Goal: Task Accomplishment & Management: Complete application form

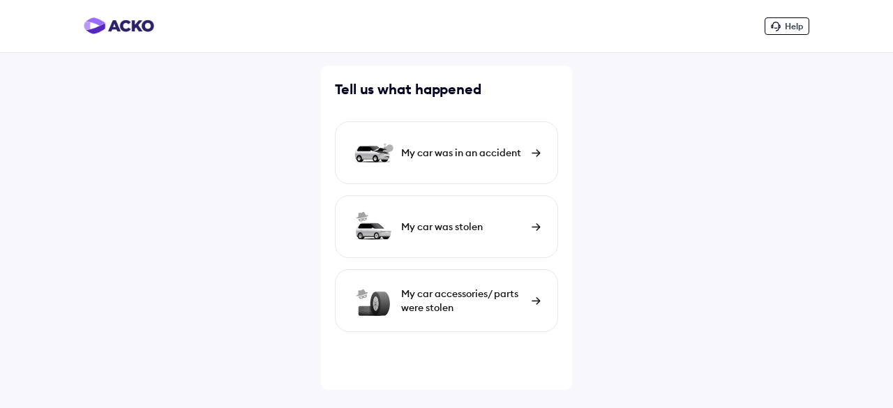
click at [463, 150] on div "My car was in an accident" at bounding box center [463, 153] width 124 height 14
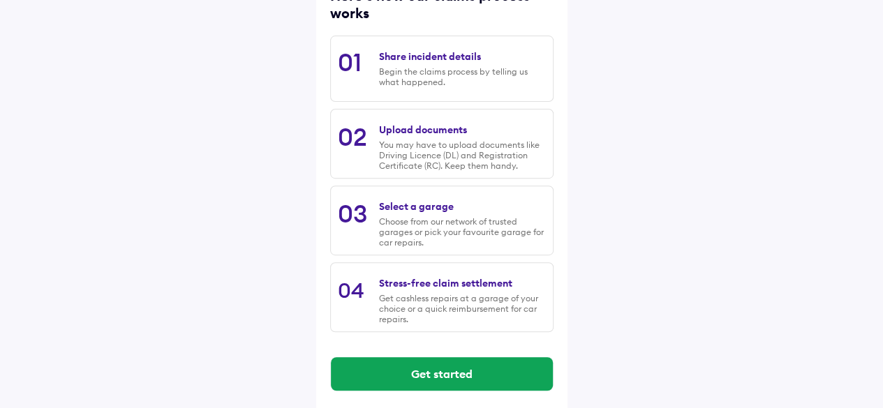
scroll to position [218, 0]
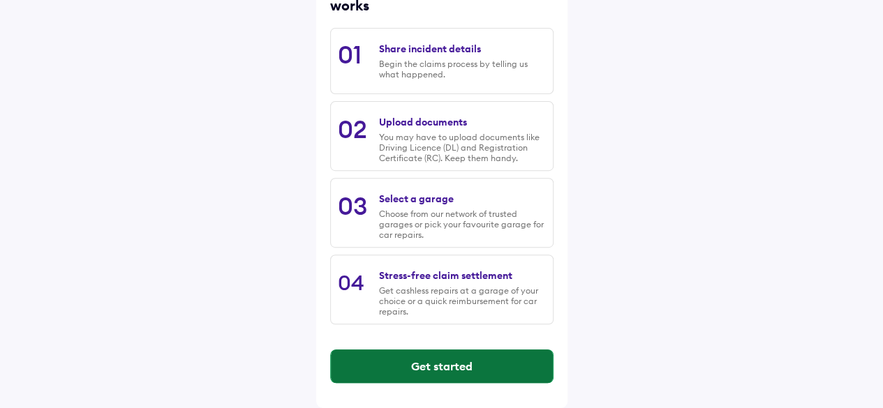
click at [446, 366] on button "Get started" at bounding box center [442, 367] width 222 height 34
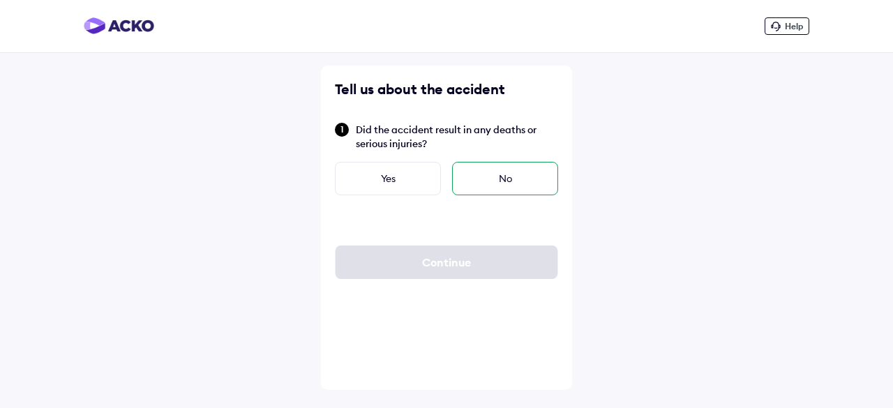
click at [489, 172] on div "No" at bounding box center [505, 179] width 106 height 34
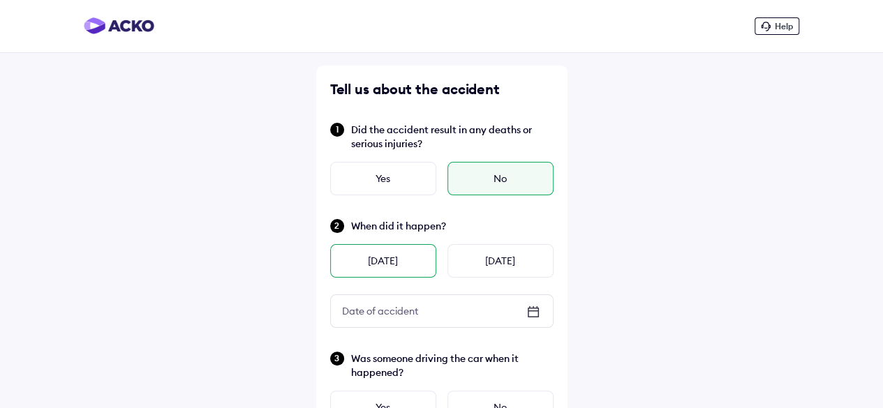
click at [382, 260] on div "[DATE]" at bounding box center [383, 261] width 106 height 34
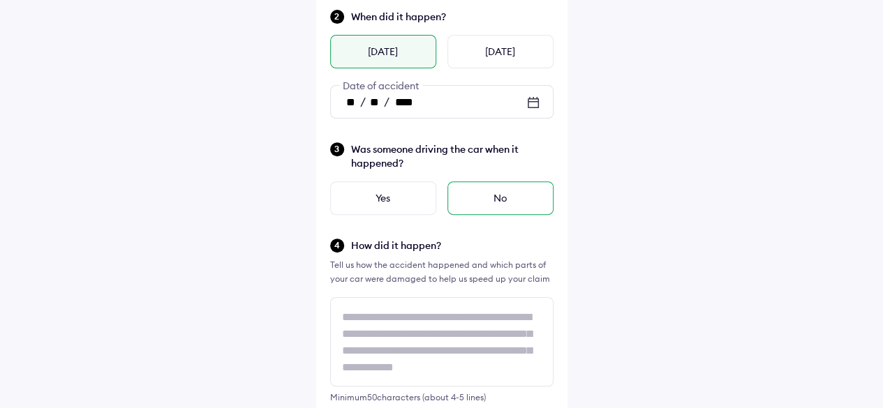
click at [491, 194] on div "No" at bounding box center [500, 198] width 106 height 34
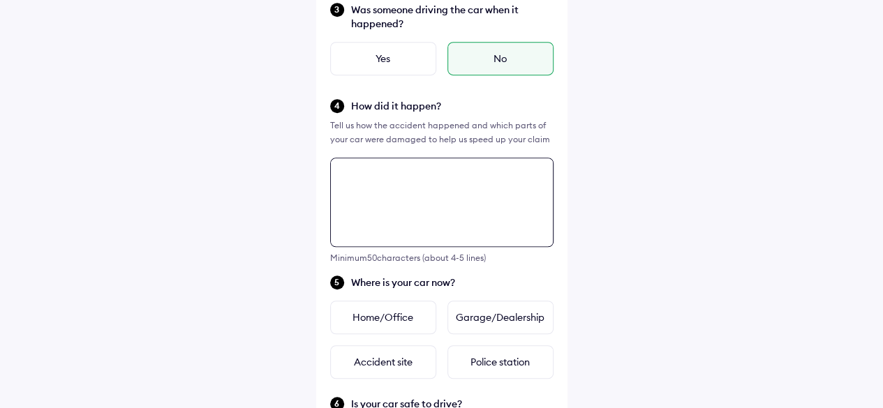
scroll to position [507, 0]
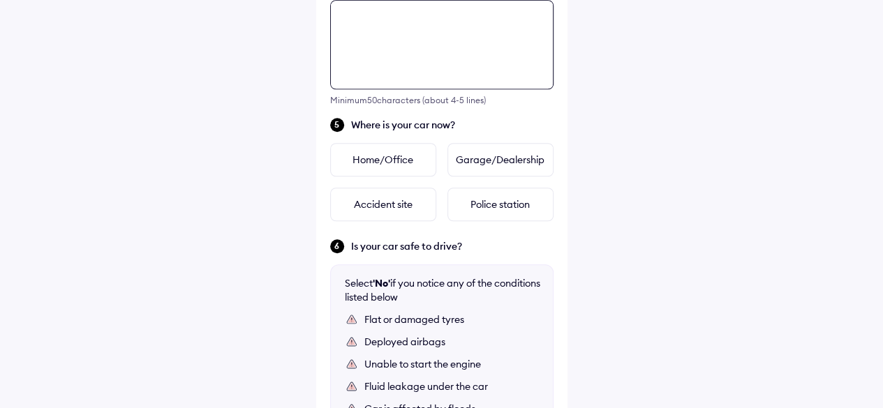
click at [410, 172] on div "Tell us about the accident Did the accident result in any deaths or serious inj…" at bounding box center [441, 90] width 251 height 1062
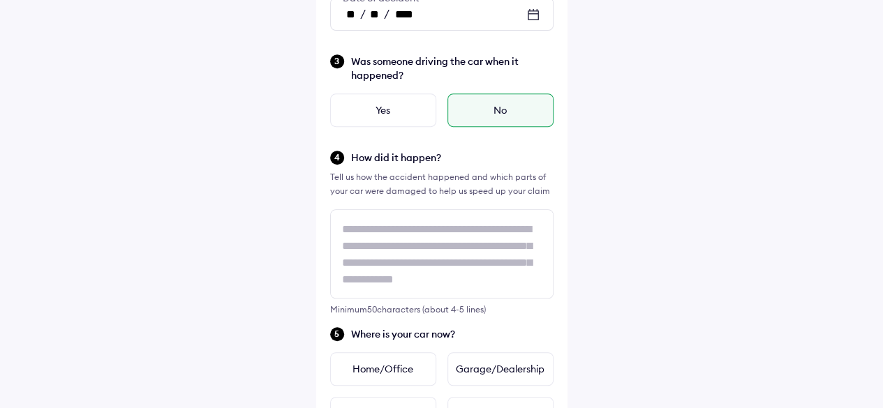
click at [645, 223] on div "Help Tell us about the accident Did the accident result in any deaths or seriou…" at bounding box center [441, 266] width 883 height 1127
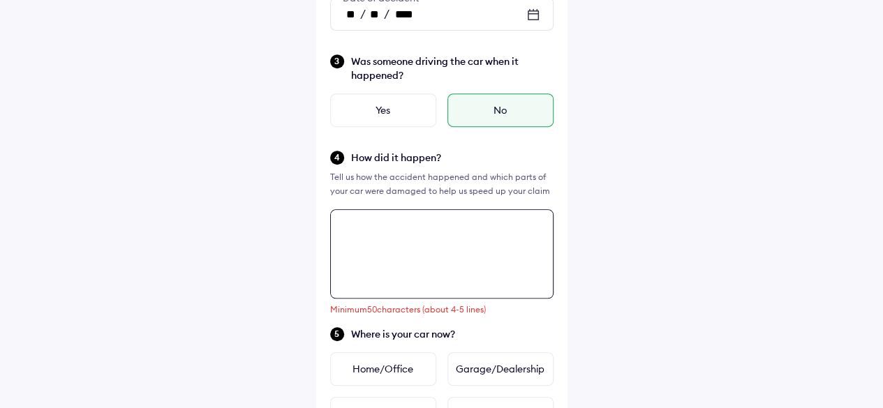
scroll to position [507, 0]
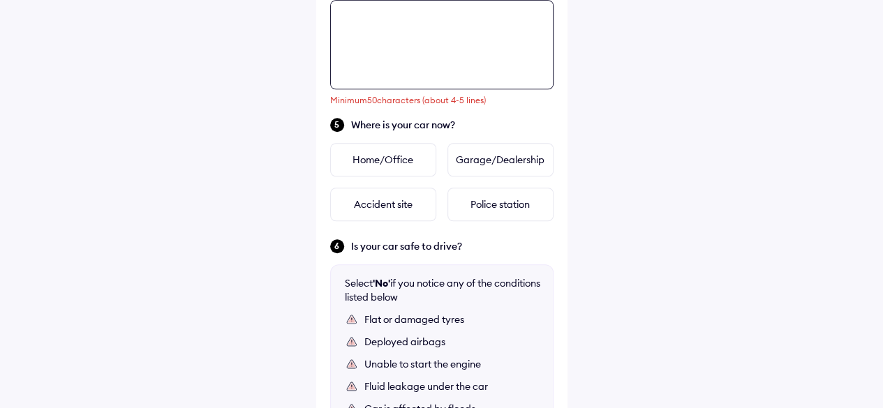
click at [415, 223] on div "Tell us about the accident Did the accident result in any deaths or serious inj…" at bounding box center [441, 90] width 251 height 1062
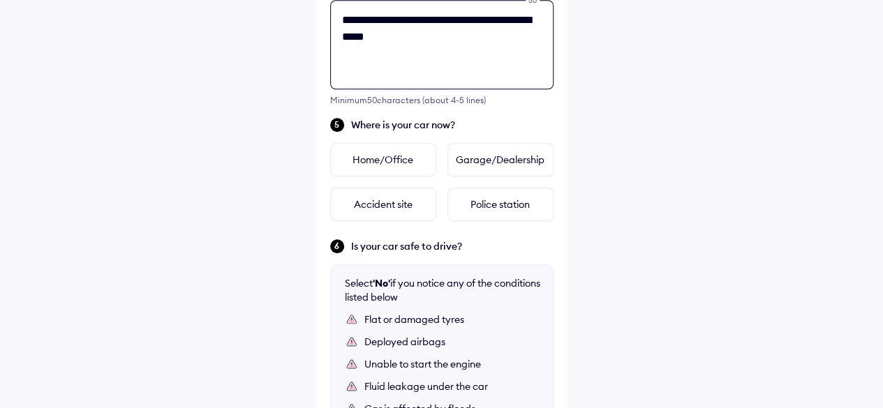
click at [364, 37] on textarea "**********" at bounding box center [441, 44] width 223 height 89
click at [427, 34] on textarea "**********" at bounding box center [441, 44] width 223 height 89
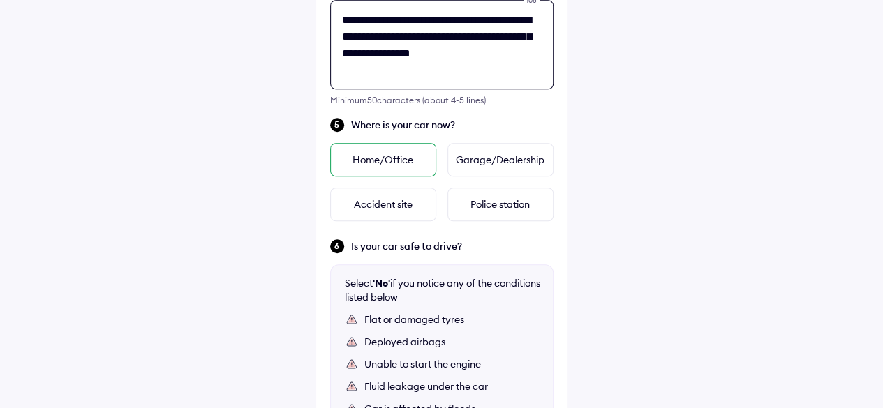
type textarea "**********"
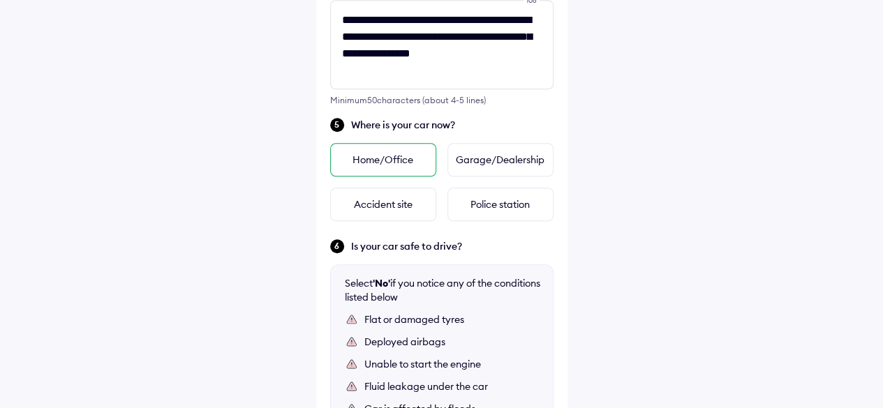
click at [424, 165] on div "Home/Office" at bounding box center [383, 160] width 106 height 34
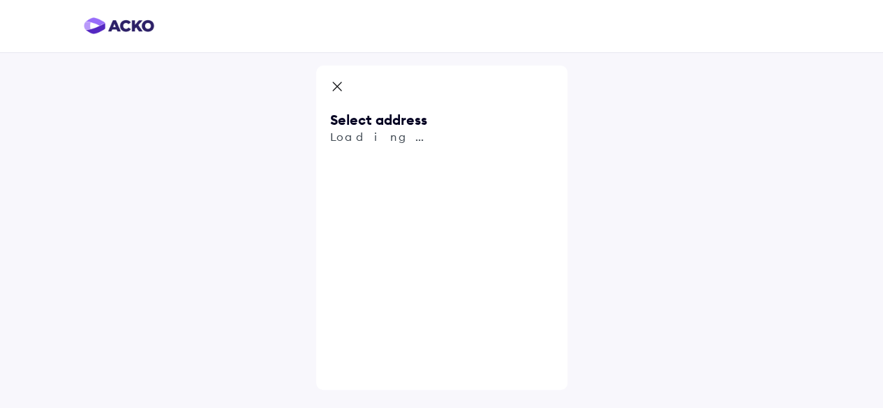
scroll to position [0, 0]
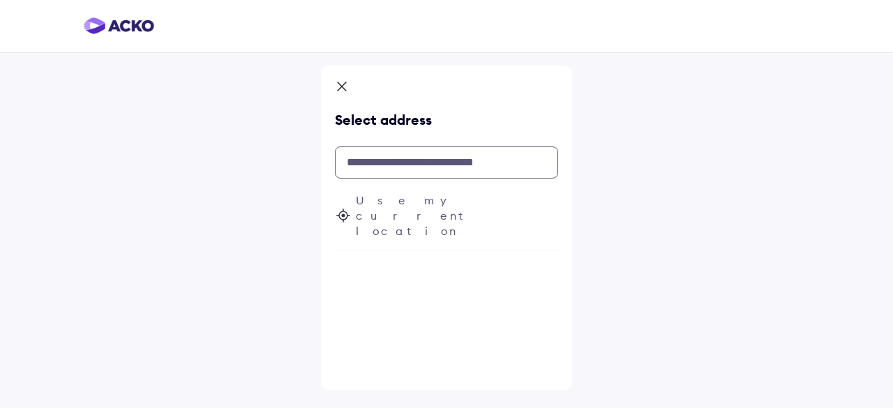
click at [415, 168] on input "text" at bounding box center [446, 163] width 223 height 32
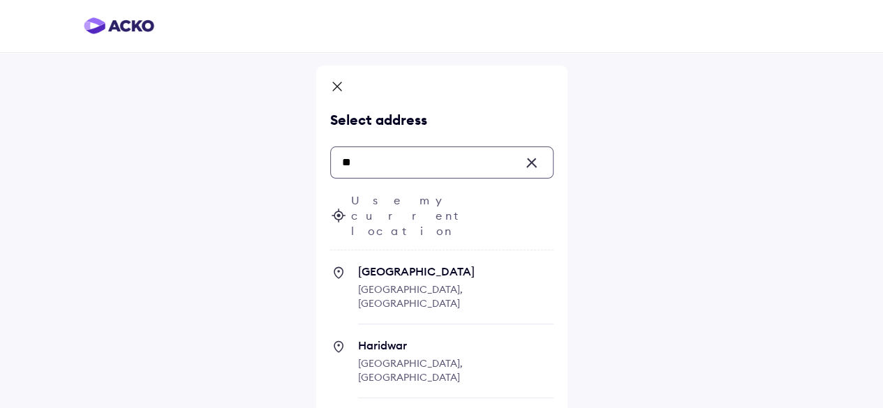
type input "*"
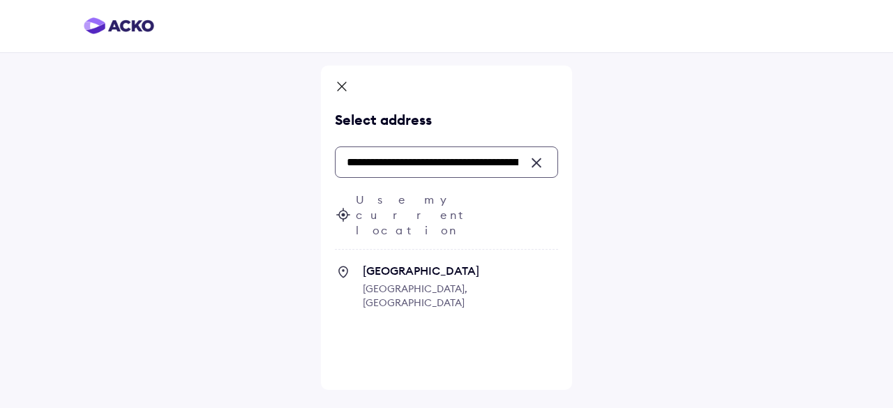
drag, startPoint x: 292, startPoint y: 160, endPoint x: 173, endPoint y: 158, distance: 118.7
click at [173, 158] on div "**********" at bounding box center [446, 204] width 893 height 408
type input "**********"
click at [593, 230] on div "**********" at bounding box center [446, 204] width 893 height 408
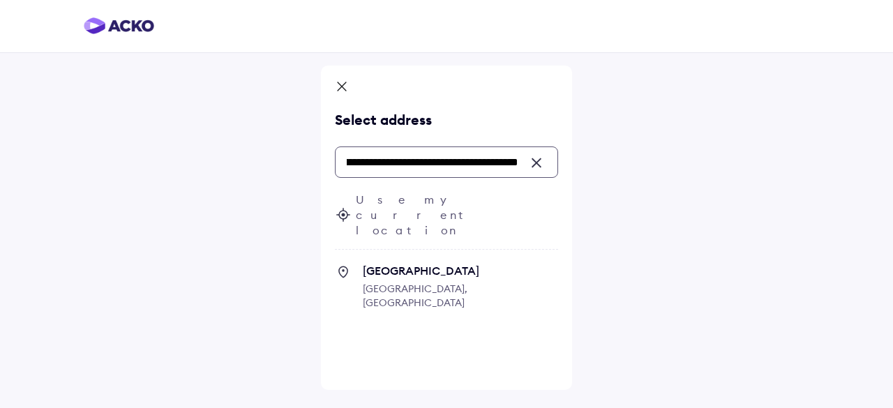
drag, startPoint x: 350, startPoint y: 162, endPoint x: 511, endPoint y: 164, distance: 160.5
click at [511, 164] on input "**********" at bounding box center [446, 162] width 223 height 31
click at [416, 264] on span "[GEOGRAPHIC_DATA]" at bounding box center [460, 271] width 195 height 14
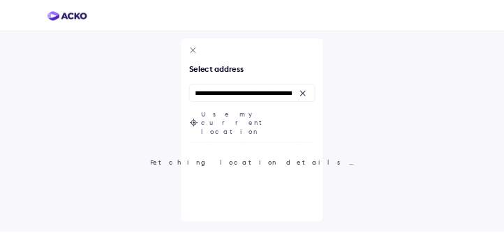
scroll to position [0, 0]
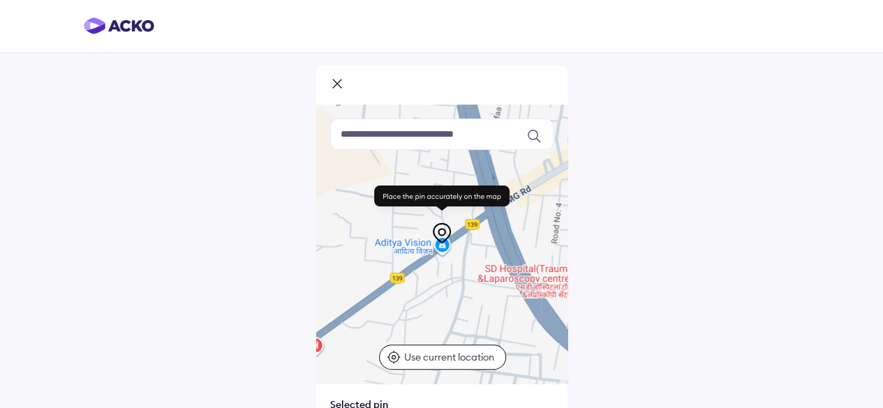
drag, startPoint x: 385, startPoint y: 313, endPoint x: 633, endPoint y: 272, distance: 251.9
click at [633, 272] on div "Keyboard shortcuts Map Data Map data ©2025 Map data ©2025 100 m Click to toggle…" at bounding box center [441, 271] width 883 height 543
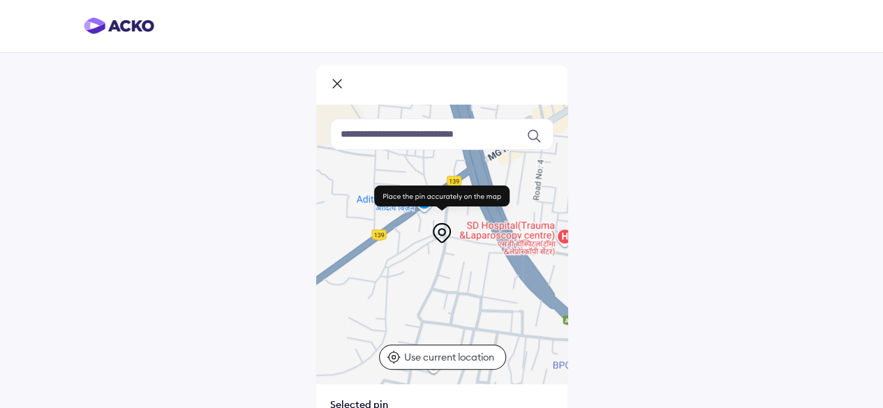
drag, startPoint x: 440, startPoint y: 311, endPoint x: 420, endPoint y: 267, distance: 47.5
click at [420, 267] on div at bounding box center [441, 244] width 251 height 279
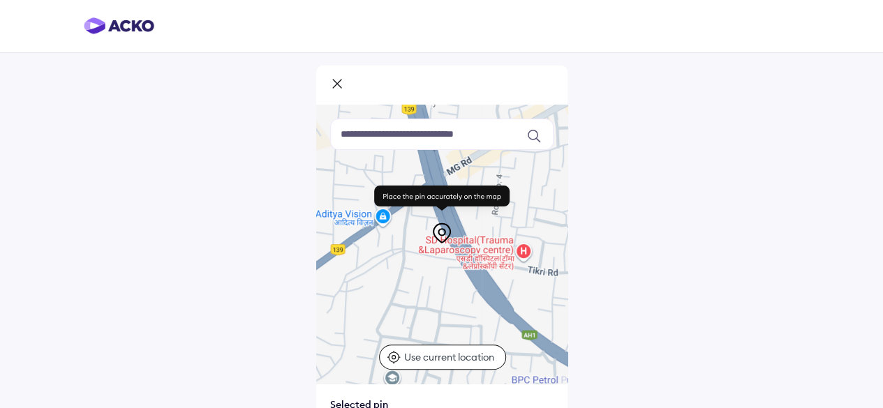
drag, startPoint x: 466, startPoint y: 303, endPoint x: 374, endPoint y: 315, distance: 92.3
click at [426, 317] on div at bounding box center [441, 244] width 251 height 279
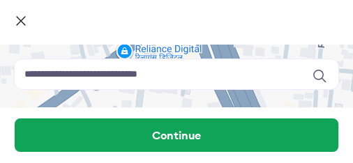
drag, startPoint x: 225, startPoint y: 103, endPoint x: 227, endPoint y: 47, distance: 56.5
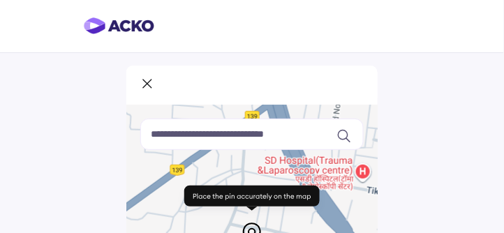
drag, startPoint x: 243, startPoint y: 169, endPoint x: 281, endPoint y: 142, distance: 46.7
click at [148, 82] on icon at bounding box center [147, 85] width 14 height 17
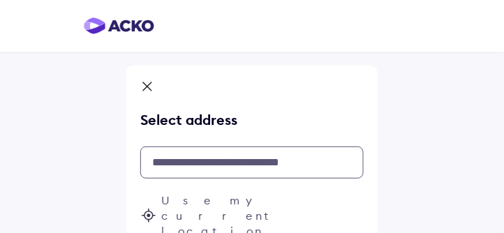
click at [214, 165] on input "text" at bounding box center [251, 163] width 223 height 32
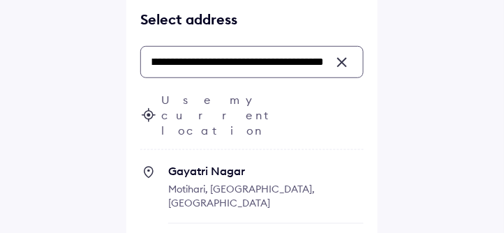
scroll to position [121, 0]
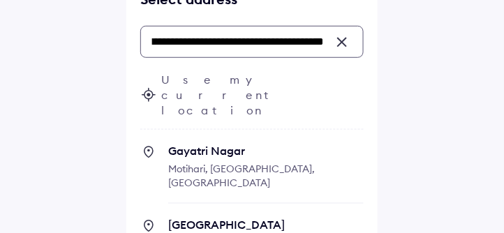
click at [230, 218] on span "[GEOGRAPHIC_DATA]" at bounding box center [265, 225] width 195 height 14
type input "**********"
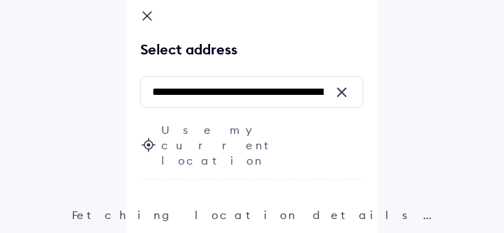
scroll to position [0, 0]
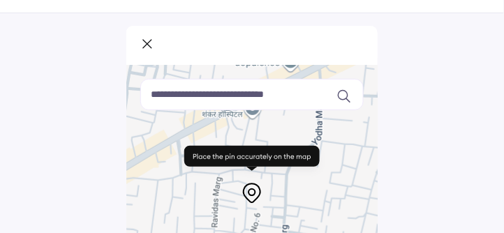
click at [241, 173] on icon at bounding box center [251, 162] width 149 height 39
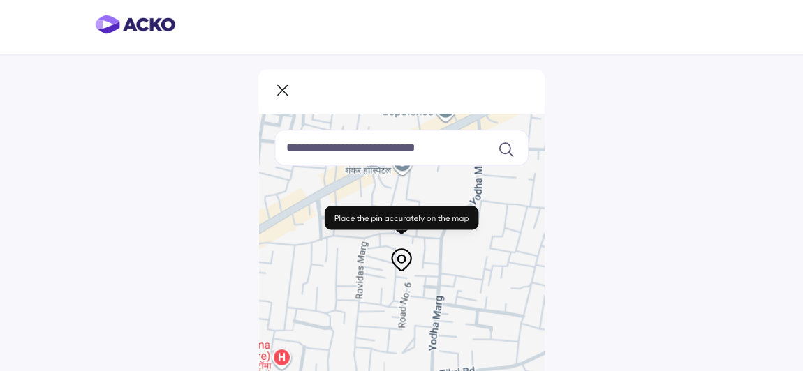
scroll to position [4, 0]
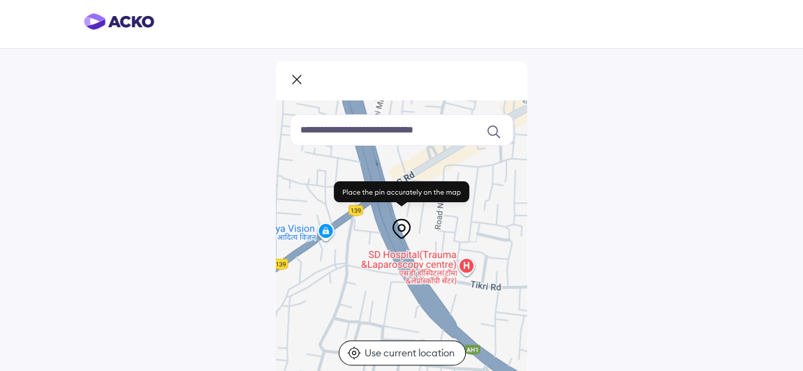
drag, startPoint x: 339, startPoint y: 297, endPoint x: 515, endPoint y: 243, distance: 184.1
click at [515, 243] on div at bounding box center [401, 240] width 251 height 279
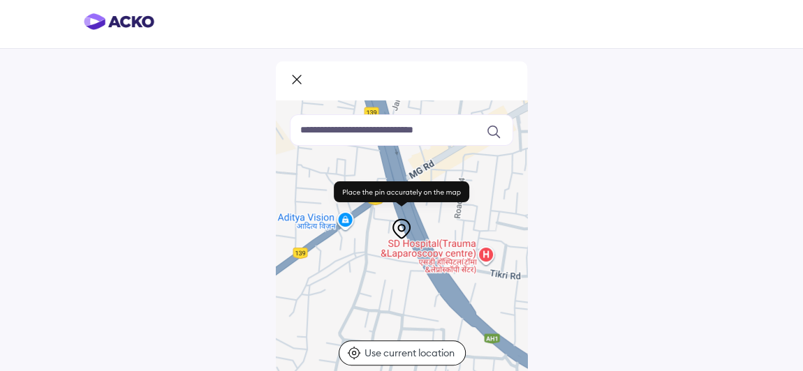
drag, startPoint x: 392, startPoint y: 297, endPoint x: 410, endPoint y: 283, distance: 23.0
click at [410, 283] on div at bounding box center [401, 240] width 251 height 279
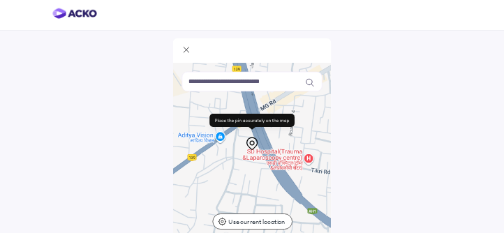
scroll to position [0, 0]
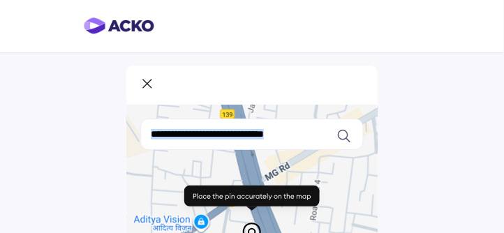
drag, startPoint x: 238, startPoint y: 218, endPoint x: 259, endPoint y: 195, distance: 31.1
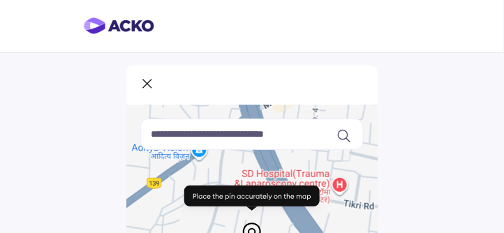
drag, startPoint x: 338, startPoint y: 197, endPoint x: 336, endPoint y: 124, distance: 72.6
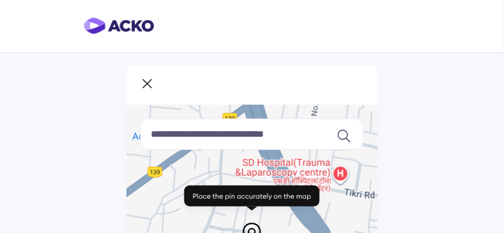
drag, startPoint x: 211, startPoint y: 167, endPoint x: 212, endPoint y: 151, distance: 15.4
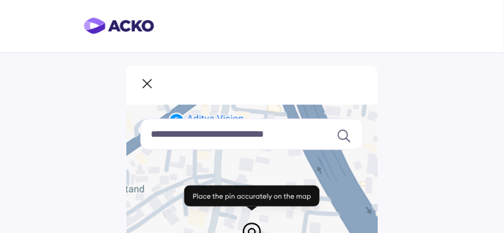
drag, startPoint x: 238, startPoint y: 159, endPoint x: 248, endPoint y: 163, distance: 10.6
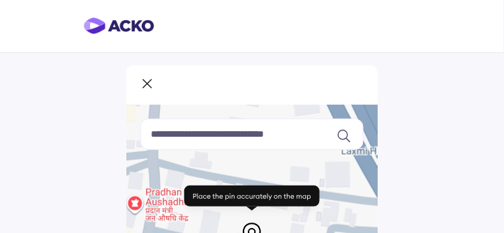
drag, startPoint x: 302, startPoint y: 165, endPoint x: 286, endPoint y: 128, distance: 40.3
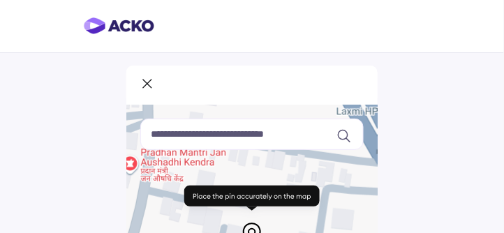
drag, startPoint x: 290, startPoint y: 165, endPoint x: 291, endPoint y: 137, distance: 28.0
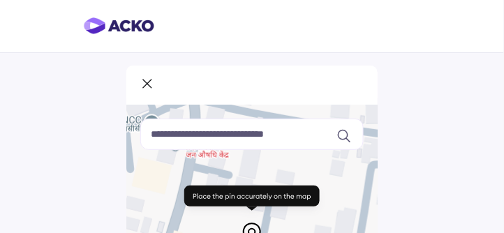
drag, startPoint x: 238, startPoint y: 176, endPoint x: 292, endPoint y: 128, distance: 72.2
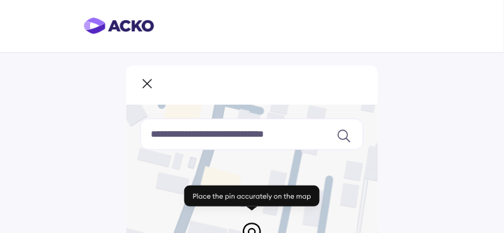
drag, startPoint x: 239, startPoint y: 166, endPoint x: 259, endPoint y: 131, distance: 40.3
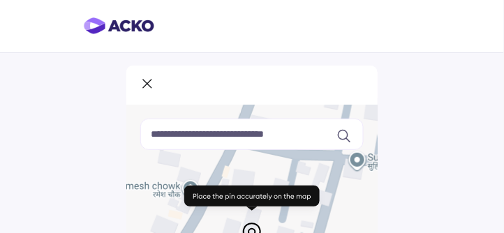
drag, startPoint x: 258, startPoint y: 154, endPoint x: 276, endPoint y: 118, distance: 40.3
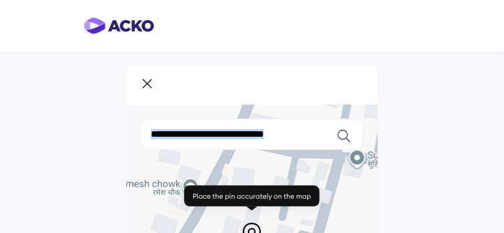
drag, startPoint x: 246, startPoint y: 184, endPoint x: 255, endPoint y: 168, distance: 18.2
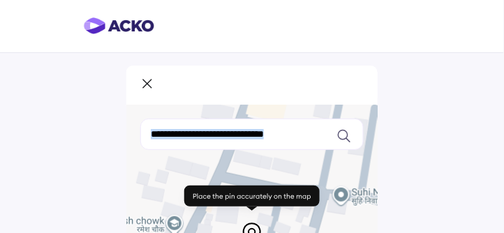
drag, startPoint x: 253, startPoint y: 166, endPoint x: 235, endPoint y: 208, distance: 45.9
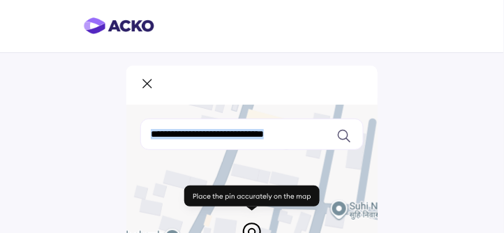
drag, startPoint x: 269, startPoint y: 172, endPoint x: 251, endPoint y: 203, distance: 36.6
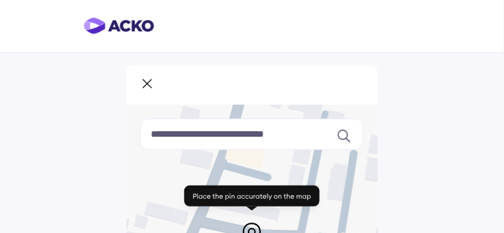
drag, startPoint x: 276, startPoint y: 167, endPoint x: 257, endPoint y: 198, distance: 36.0
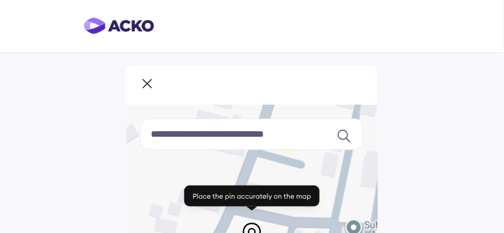
drag, startPoint x: 263, startPoint y: 172, endPoint x: 302, endPoint y: 160, distance: 40.8
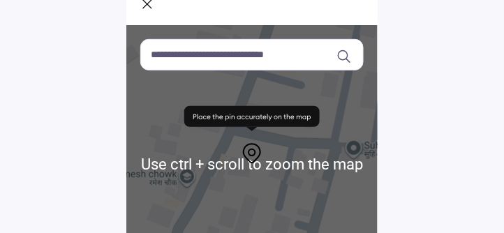
scroll to position [40, 0]
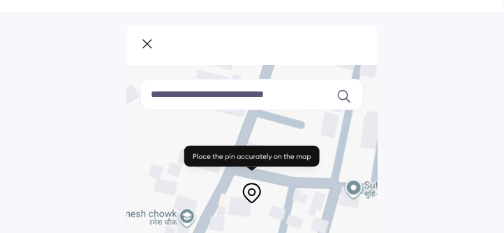
drag, startPoint x: 297, startPoint y: 96, endPoint x: 125, endPoint y: 103, distance: 171.8
type input "******"
click at [341, 91] on icon at bounding box center [344, 97] width 12 height 12
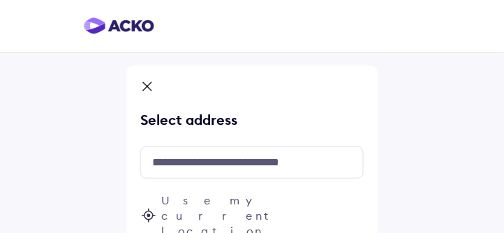
scroll to position [1, 0]
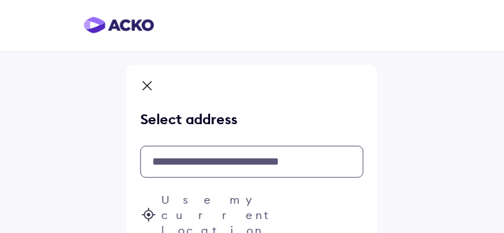
click at [194, 160] on input "text" at bounding box center [251, 162] width 223 height 32
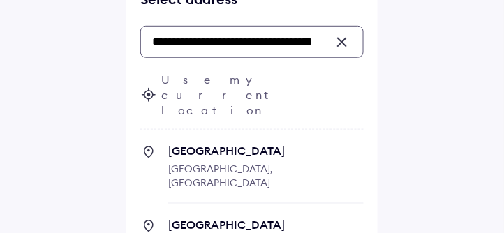
scroll to position [135, 0]
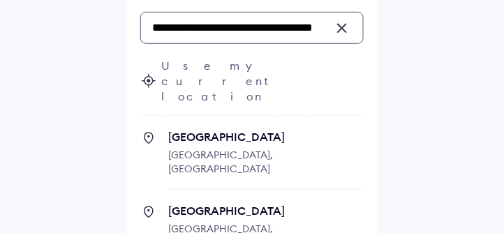
click at [228, 130] on span "[GEOGRAPHIC_DATA] [GEOGRAPHIC_DATA], [GEOGRAPHIC_DATA]" at bounding box center [265, 160] width 195 height 60
type input "**********"
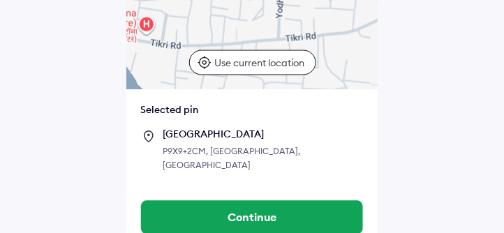
scroll to position [295, 0]
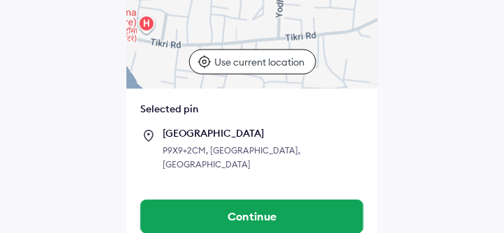
click at [262, 202] on button "Continue" at bounding box center [252, 217] width 222 height 34
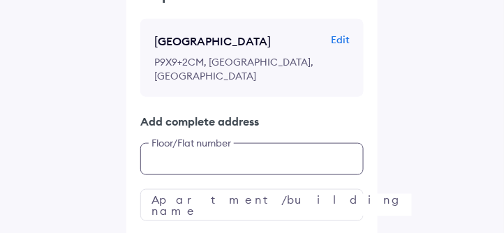
scroll to position [161, 0]
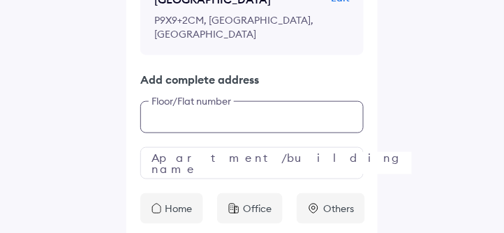
click at [193, 156] on div "Help us with some more details R.D Mission School Edit P9X9+[GEOGRAPHIC_DATA] A…" at bounding box center [251, 83] width 251 height 281
click at [153, 116] on input "**********" at bounding box center [251, 117] width 223 height 32
type input "**********"
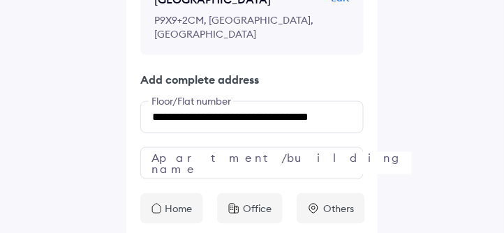
scroll to position [0, 0]
click at [198, 182] on div "**********" at bounding box center [251, 83] width 251 height 281
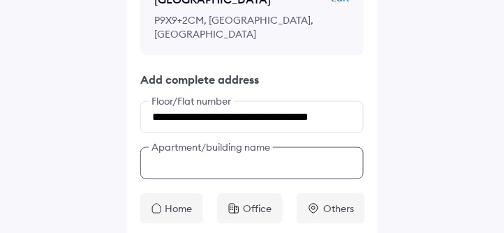
scroll to position [207, 0]
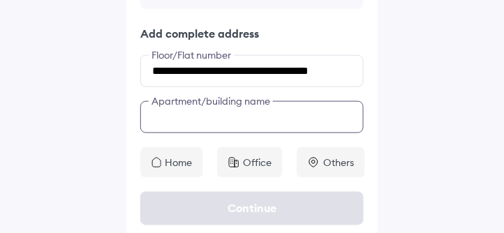
click at [188, 158] on div "**********" at bounding box center [251, 37] width 251 height 281
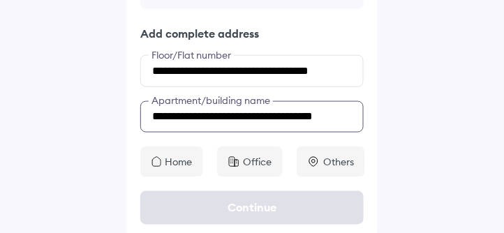
scroll to position [0, 15]
type input "**********"
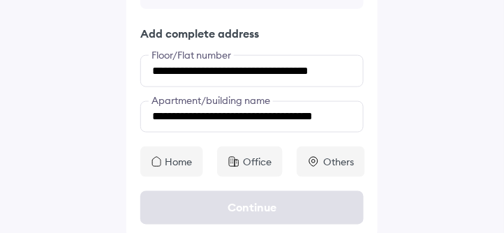
scroll to position [0, 0]
click at [188, 158] on p "Home" at bounding box center [178, 162] width 27 height 14
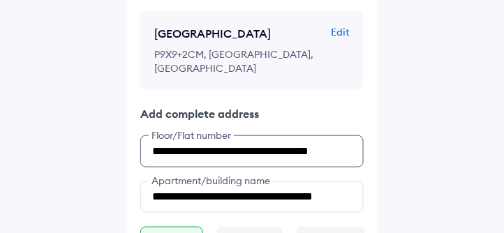
scroll to position [161, 0]
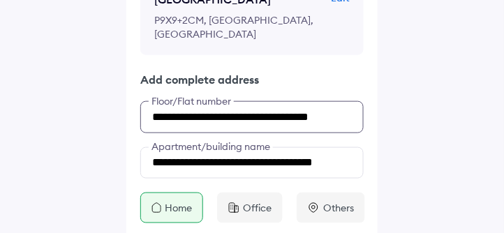
click at [210, 150] on div "**********" at bounding box center [251, 83] width 251 height 280
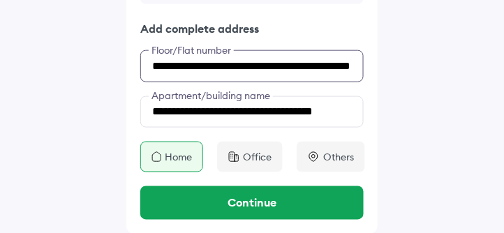
type input "**********"
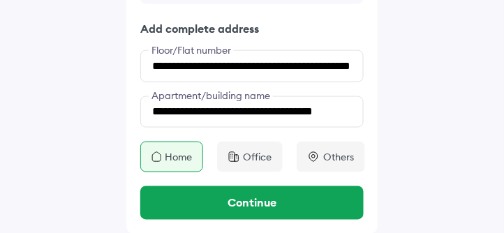
click at [255, 200] on button "Continue" at bounding box center [251, 203] width 223 height 34
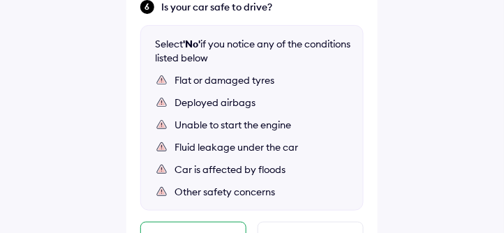
scroll to position [902, 0]
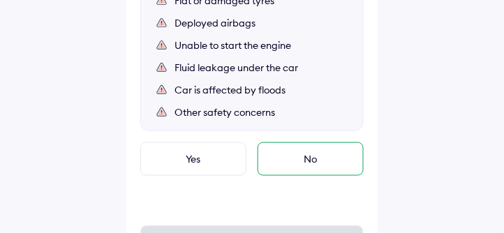
click at [318, 144] on div "No" at bounding box center [311, 159] width 106 height 34
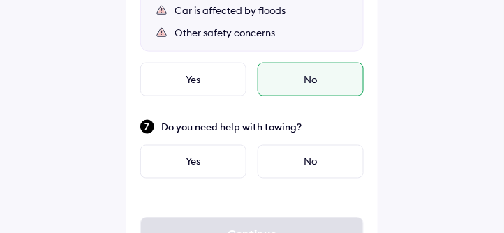
scroll to position [1022, 0]
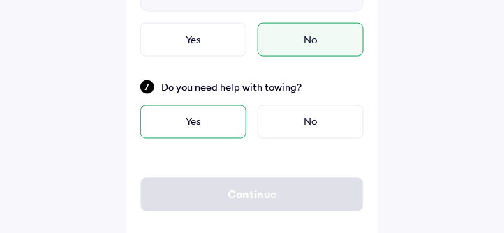
click at [197, 105] on div "Yes" at bounding box center [193, 122] width 106 height 34
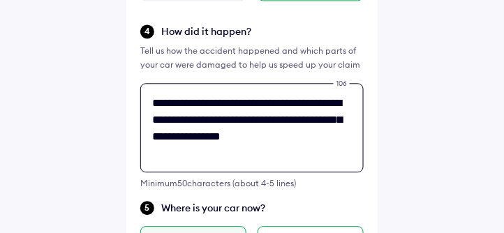
scroll to position [507, 0]
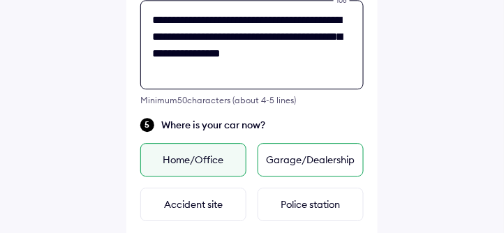
drag, startPoint x: 327, startPoint y: 135, endPoint x: 337, endPoint y: 145, distance: 14.3
click at [327, 135] on div "**********" at bounding box center [251, 176] width 251 height 1235
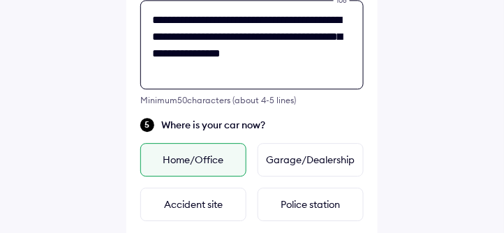
click at [202, 38] on textarea "**********" at bounding box center [251, 44] width 223 height 89
click at [335, 54] on textarea "**********" at bounding box center [251, 44] width 223 height 89
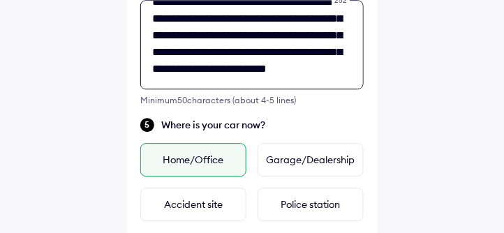
scroll to position [55, 0]
click at [335, 54] on textarea "**********" at bounding box center [251, 44] width 223 height 89
click at [301, 48] on textarea "**********" at bounding box center [251, 44] width 223 height 89
click at [310, 82] on textarea "**********" at bounding box center [251, 44] width 223 height 89
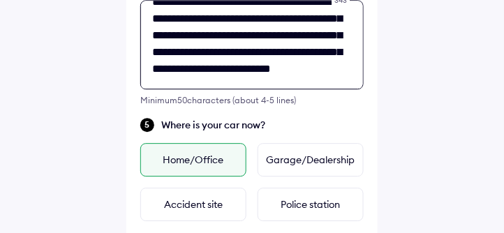
click at [218, 81] on textarea "**********" at bounding box center [251, 44] width 223 height 89
click at [248, 82] on textarea "**********" at bounding box center [251, 44] width 223 height 89
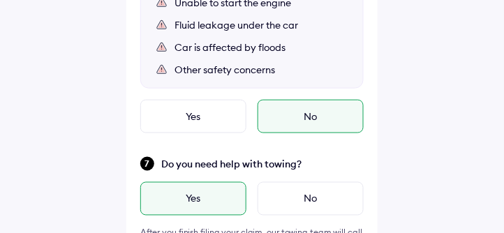
scroll to position [1052, 0]
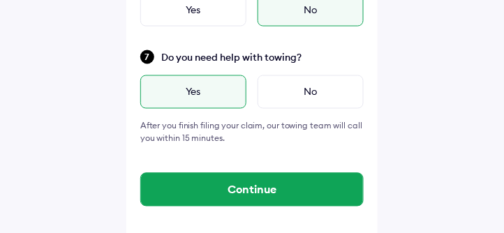
type textarea "**********"
click at [250, 173] on button "Continue" at bounding box center [252, 190] width 222 height 34
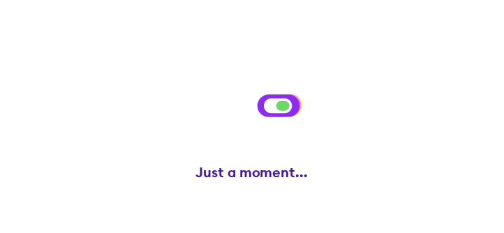
scroll to position [0, 0]
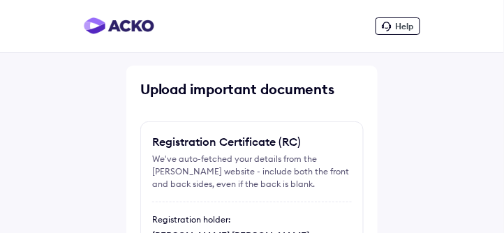
scroll to position [80, 0]
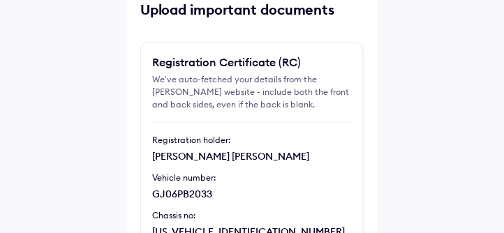
click at [200, 80] on div "We've auto-fetched your details from the [PERSON_NAME] website - include both t…" at bounding box center [252, 92] width 200 height 38
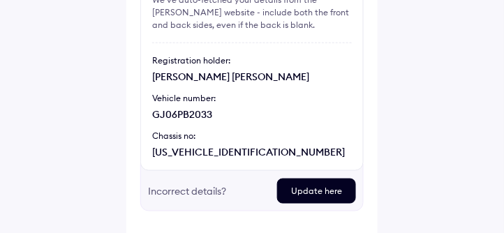
scroll to position [199, 0]
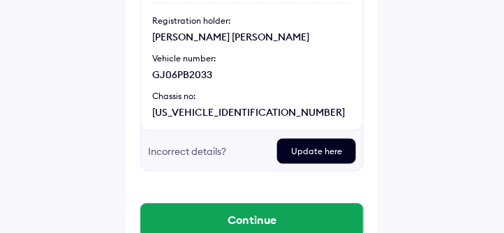
click at [239, 220] on button "Continue" at bounding box center [252, 221] width 222 height 34
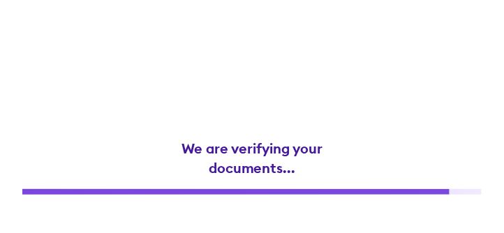
scroll to position [0, 0]
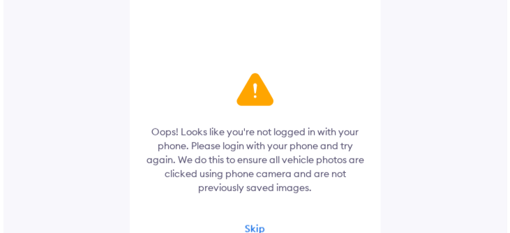
scroll to position [149, 0]
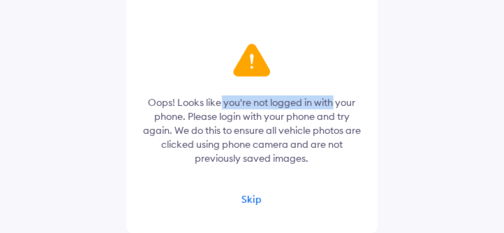
drag, startPoint x: 218, startPoint y: 103, endPoint x: 333, endPoint y: 103, distance: 114.5
click at [333, 103] on div "Oops! Looks like you're not logged in with your phone. Please login with your p…" at bounding box center [251, 131] width 223 height 70
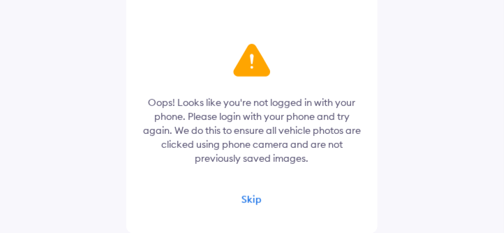
click at [309, 126] on div "Oops! Looks like you're not logged in with your phone. Please login with your p…" at bounding box center [251, 131] width 223 height 70
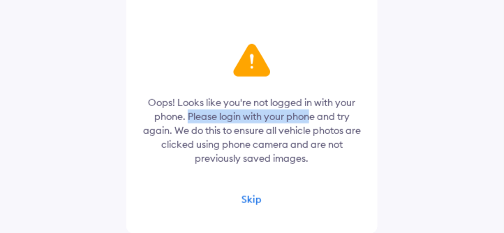
drag, startPoint x: 188, startPoint y: 119, endPoint x: 313, endPoint y: 119, distance: 124.9
click at [313, 119] on div "Oops! Looks like you're not logged in with your phone. Please login with your p…" at bounding box center [251, 131] width 223 height 70
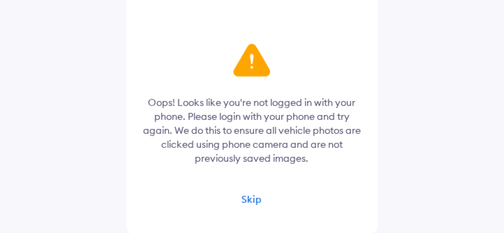
click at [285, 143] on div "Oops! Looks like you're not logged in with your phone. Please login with your p…" at bounding box center [251, 131] width 223 height 70
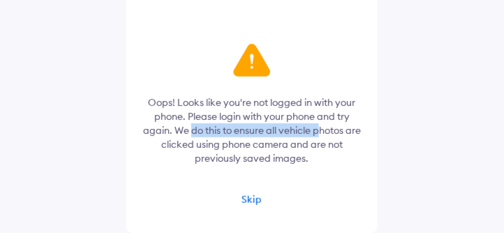
drag, startPoint x: 198, startPoint y: 131, endPoint x: 327, endPoint y: 131, distance: 129.1
click at [327, 131] on div "Oops! Looks like you're not logged in with your phone. Please login with your p…" at bounding box center [251, 131] width 223 height 70
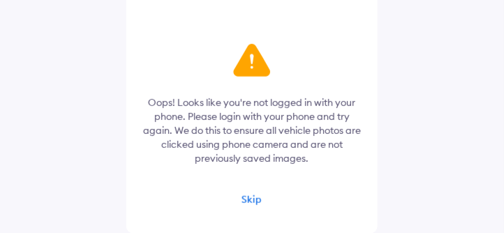
click at [309, 156] on div "Oops! Looks like you're not logged in with your phone. Please login with your p…" at bounding box center [251, 131] width 223 height 70
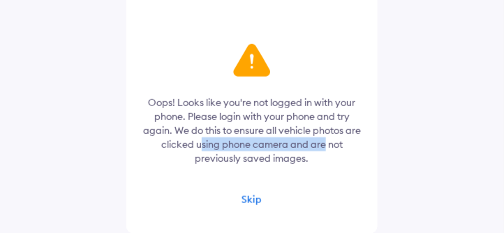
drag, startPoint x: 210, startPoint y: 146, endPoint x: 334, endPoint y: 145, distance: 123.5
click at [334, 145] on div "Oops! Looks like you're not logged in with your phone. Please login with your p…" at bounding box center [251, 131] width 223 height 70
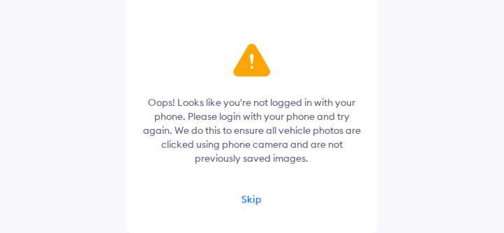
click at [327, 164] on div "Oops! Looks like you're not logged in with your phone. Please login with your p…" at bounding box center [251, 131] width 223 height 70
drag, startPoint x: 237, startPoint y: 156, endPoint x: 332, endPoint y: 156, distance: 94.9
click at [332, 156] on div "Oops! Looks like you're not logged in with your phone. Please login with your p…" at bounding box center [251, 131] width 223 height 70
click at [308, 172] on div "Oops! Looks like you're not logged in with your phone. Please login with your p…" at bounding box center [251, 130] width 223 height 180
click at [253, 197] on div "Skip" at bounding box center [252, 199] width 20 height 13
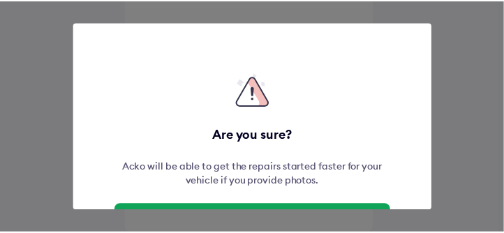
scroll to position [98, 0]
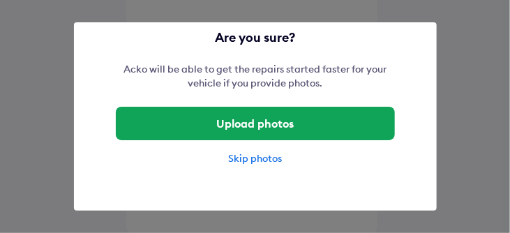
click at [258, 160] on div "Skip photos" at bounding box center [255, 158] width 279 height 14
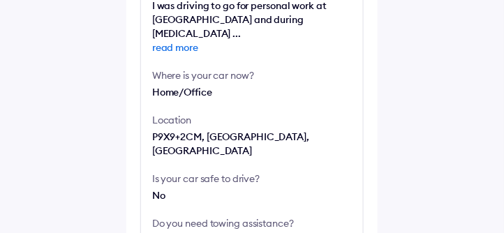
scroll to position [628, 0]
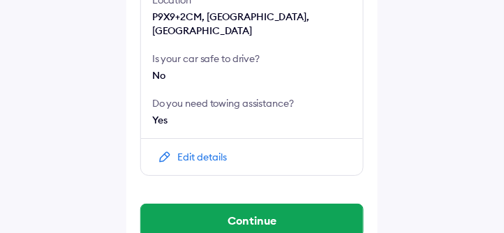
click at [247, 204] on button "Continue" at bounding box center [252, 221] width 222 height 34
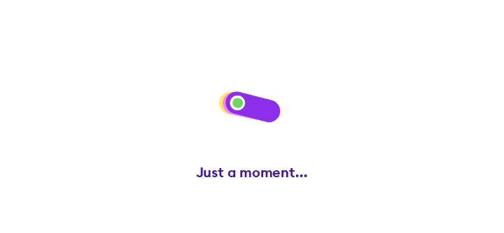
scroll to position [0, 0]
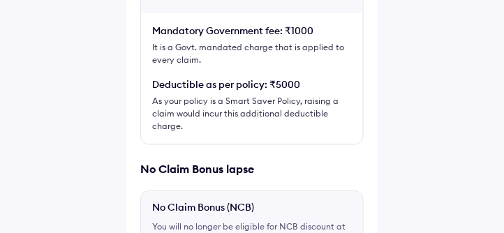
scroll to position [518, 0]
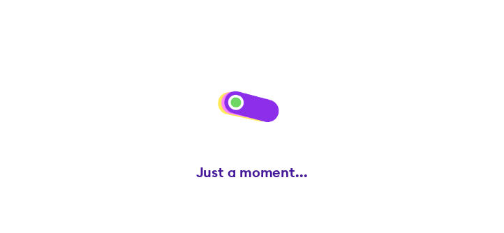
scroll to position [0, 0]
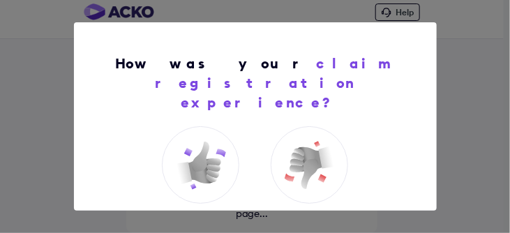
scroll to position [55, 0]
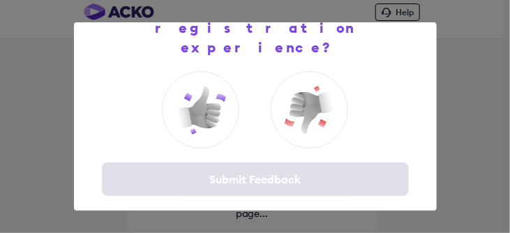
click at [461, 184] on div "How was your claim registration experience? Submit Feedback" at bounding box center [255, 116] width 510 height 233
click at [200, 84] on img at bounding box center [201, 110] width 56 height 56
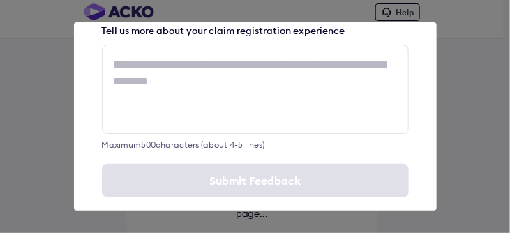
scroll to position [175, 0]
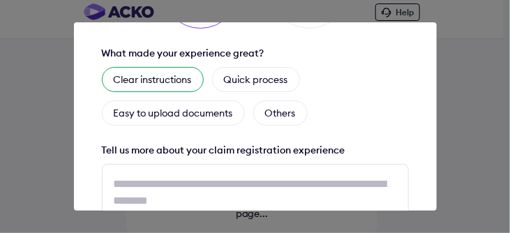
click at [167, 67] on div "Clear instructions" at bounding box center [153, 79] width 102 height 25
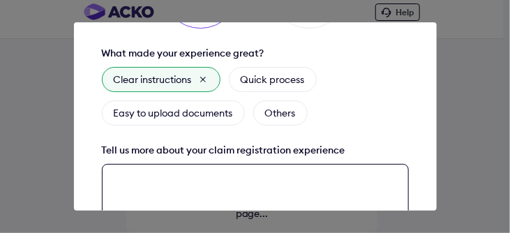
click at [162, 161] on div "How was your claim registration experience? What made your experience great? Cl…" at bounding box center [255, 116] width 363 height 188
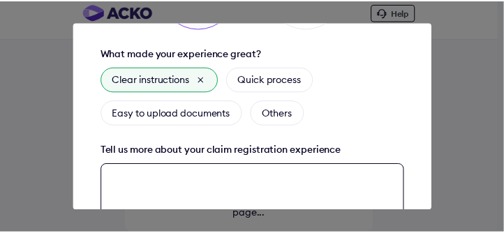
scroll to position [295, 0]
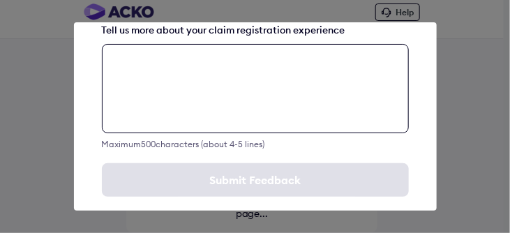
type textarea "*"
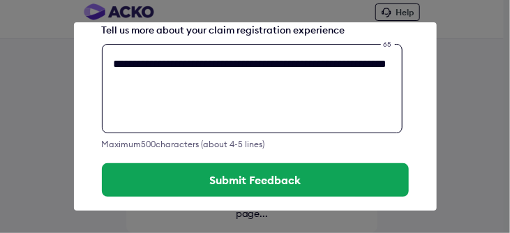
type textarea "**********"
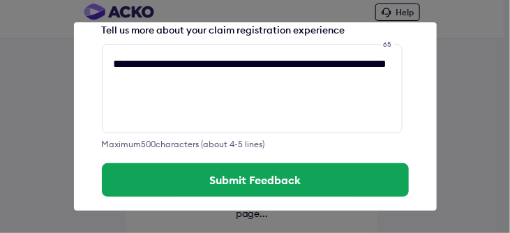
click at [235, 163] on button "Submit Feedback" at bounding box center [255, 180] width 307 height 34
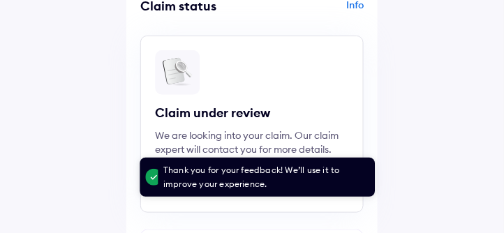
scroll to position [159, 0]
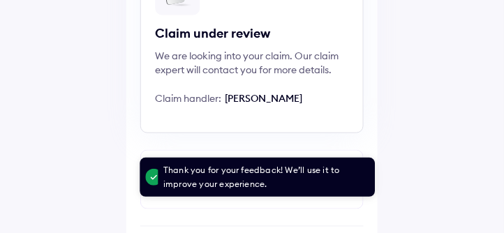
drag, startPoint x: 239, startPoint y: 101, endPoint x: 359, endPoint y: 101, distance: 119.3
click at [359, 101] on div "Claim under review We are looking into your claim. Our claim expert will contac…" at bounding box center [251, 44] width 223 height 177
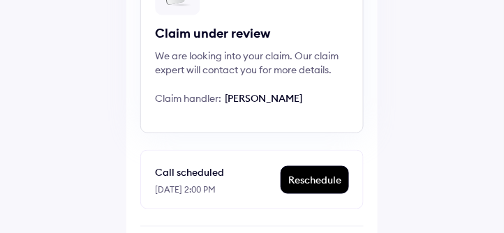
click at [322, 115] on div "Claim under review We are looking into your claim. Our claim expert will contac…" at bounding box center [251, 44] width 223 height 177
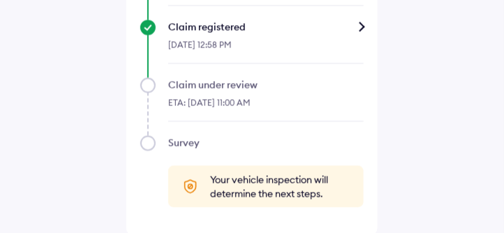
scroll to position [479, 0]
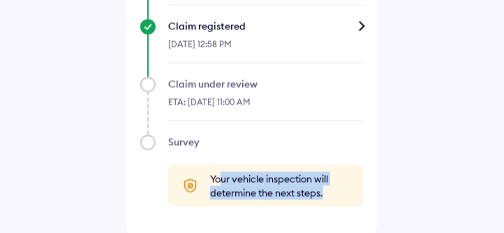
drag, startPoint x: 221, startPoint y: 182, endPoint x: 341, endPoint y: 195, distance: 120.0
click at [341, 195] on span "Your vehicle inspection will determine the next steps." at bounding box center [280, 186] width 140 height 28
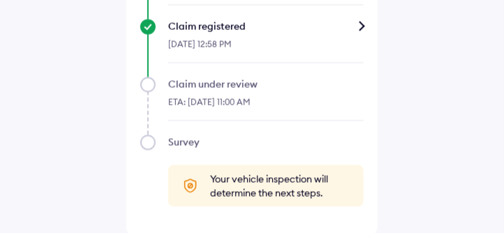
click at [278, 125] on div "Timeline Claim intimated [DATE] 12:58 PM Claim registered [DATE] 12:58 PM Claim…" at bounding box center [251, 70] width 223 height 274
